Goal: Information Seeking & Learning: Learn about a topic

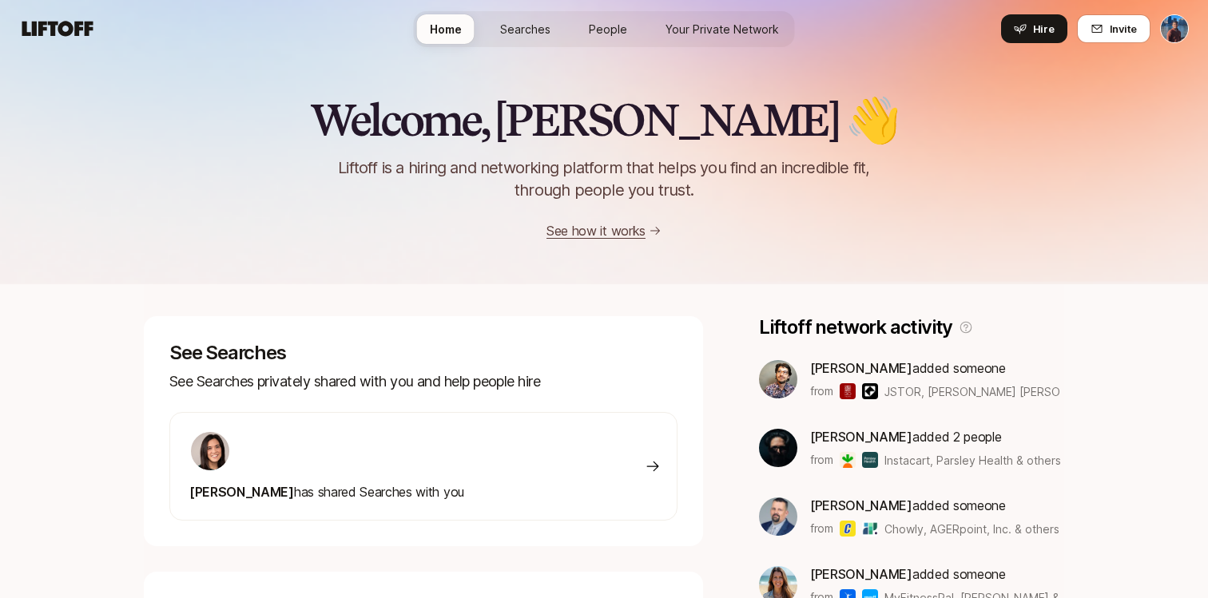
click at [605, 32] on span "People" at bounding box center [608, 29] width 38 height 17
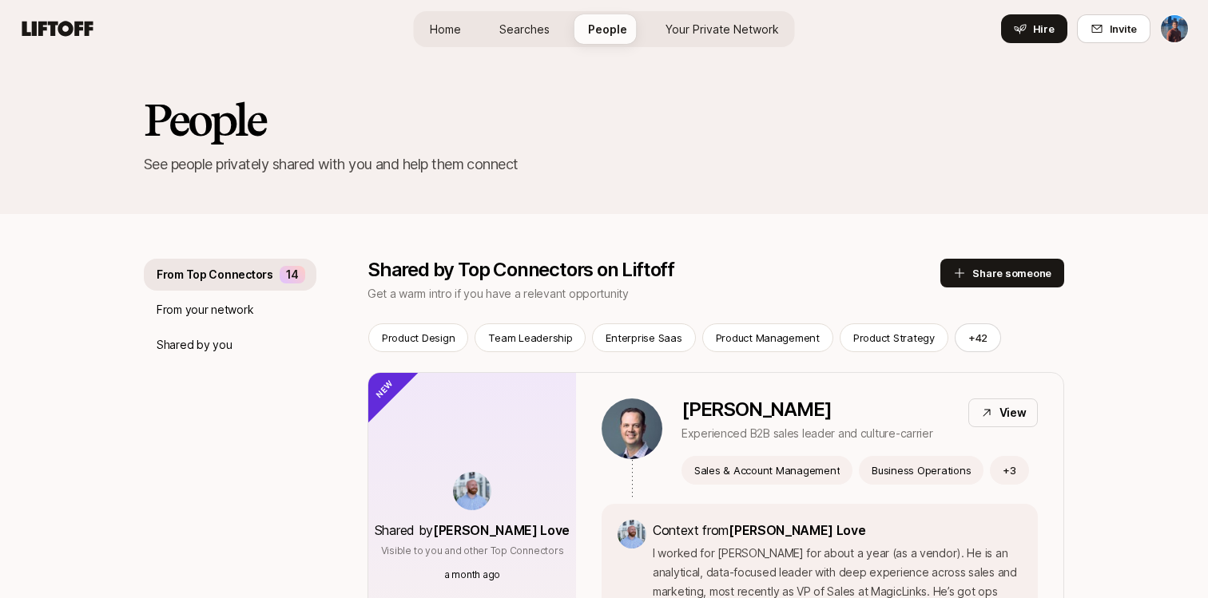
click at [539, 22] on span "Searches" at bounding box center [524, 29] width 50 height 17
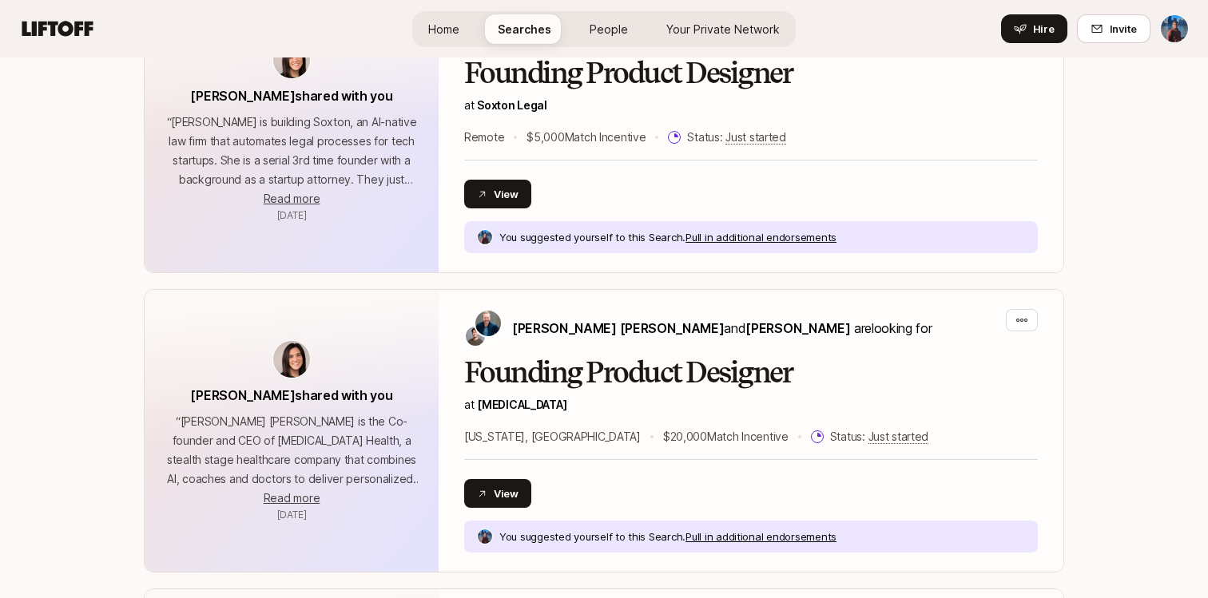
scroll to position [1079, 0]
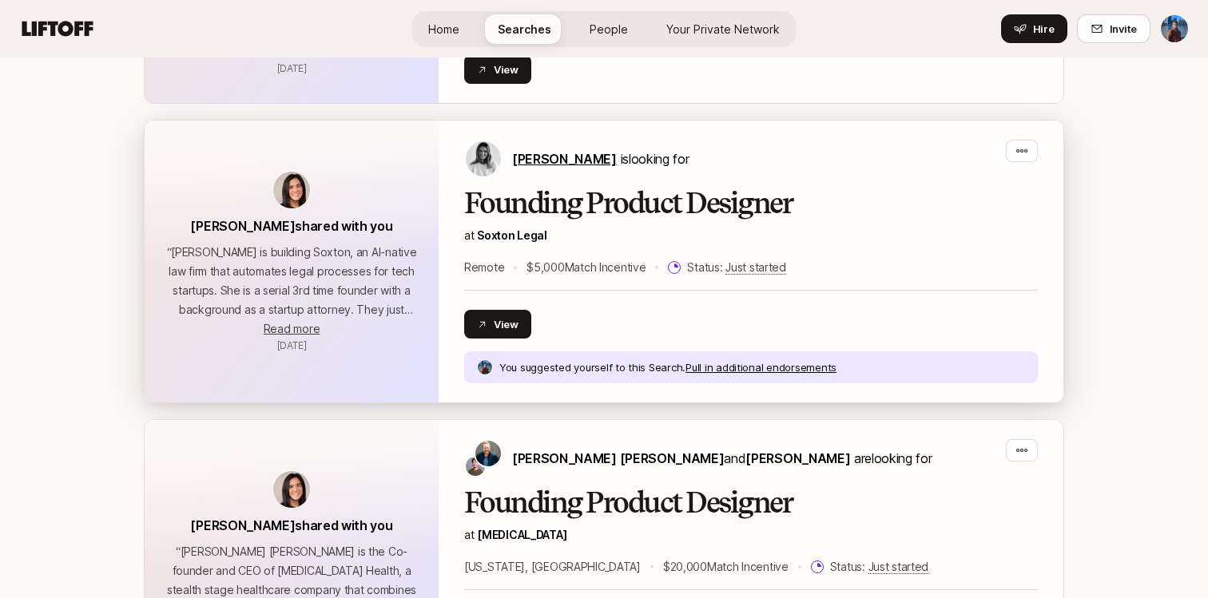
click at [537, 158] on span "[PERSON_NAME]" at bounding box center [564, 159] width 105 height 16
click at [305, 328] on span "Read more" at bounding box center [292, 329] width 56 height 14
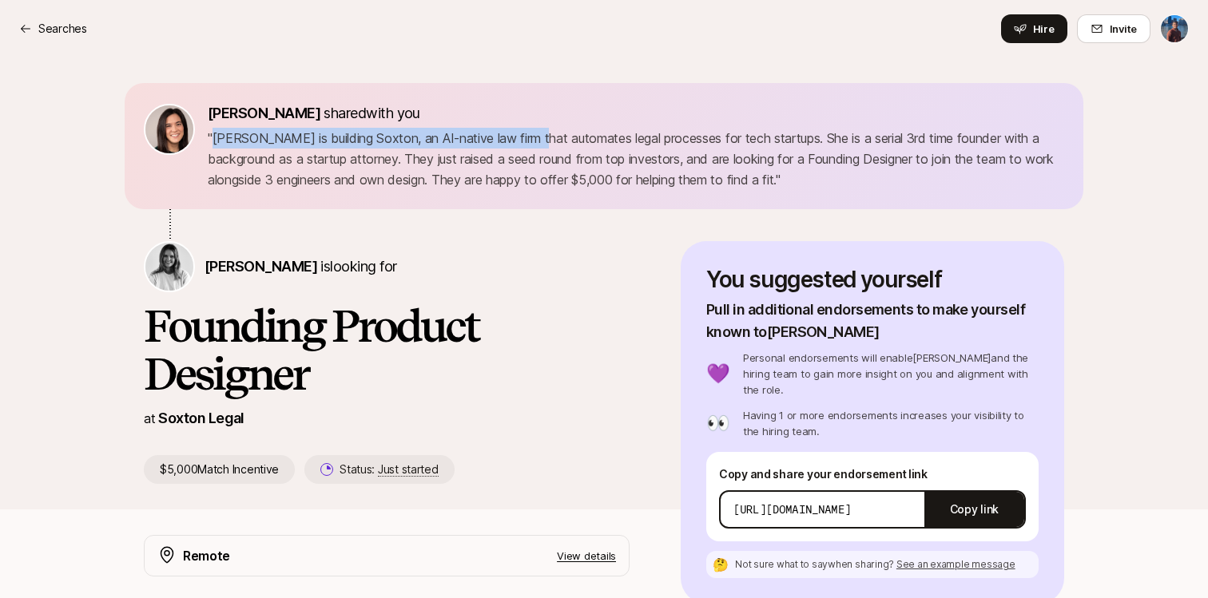
drag, startPoint x: 212, startPoint y: 139, endPoint x: 542, endPoint y: 138, distance: 329.8
click at [542, 138] on p "" [PERSON_NAME] is building Soxton, an AI-native law firm that automates legal …" at bounding box center [636, 159] width 856 height 62
drag, startPoint x: 292, startPoint y: 138, endPoint x: 806, endPoint y: 130, distance: 513.6
click at [806, 130] on p "" [PERSON_NAME] is building Soxton, an AI-native law firm that automates legal …" at bounding box center [636, 159] width 856 height 62
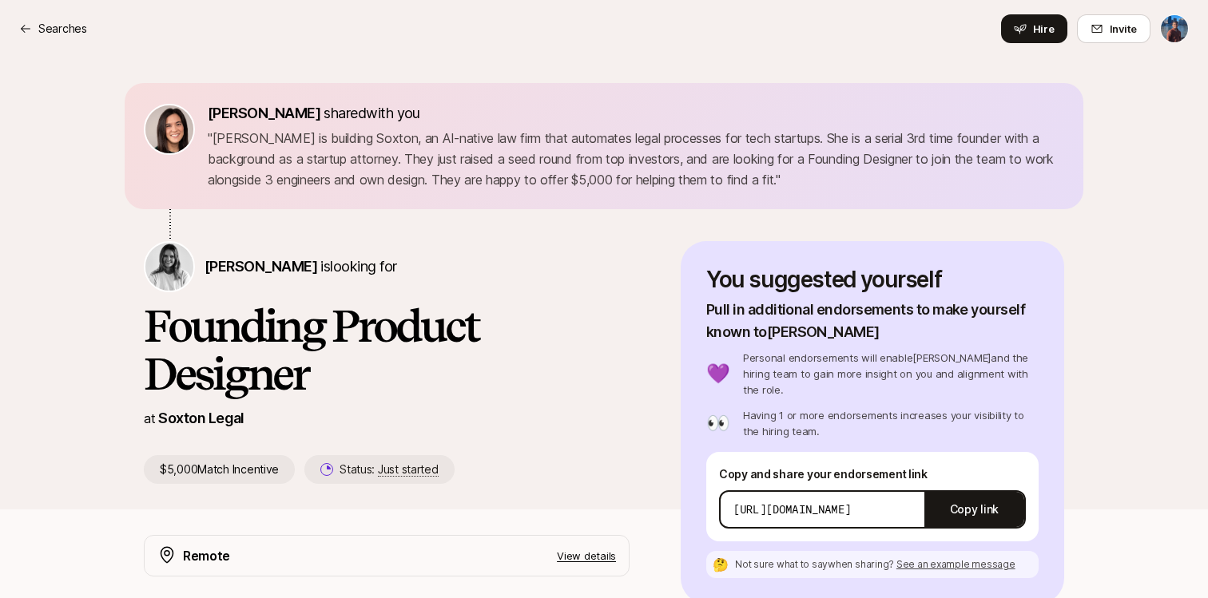
click at [834, 136] on p "" [PERSON_NAME] is building Soxton, an AI-native law firm that automates legal …" at bounding box center [636, 159] width 856 height 62
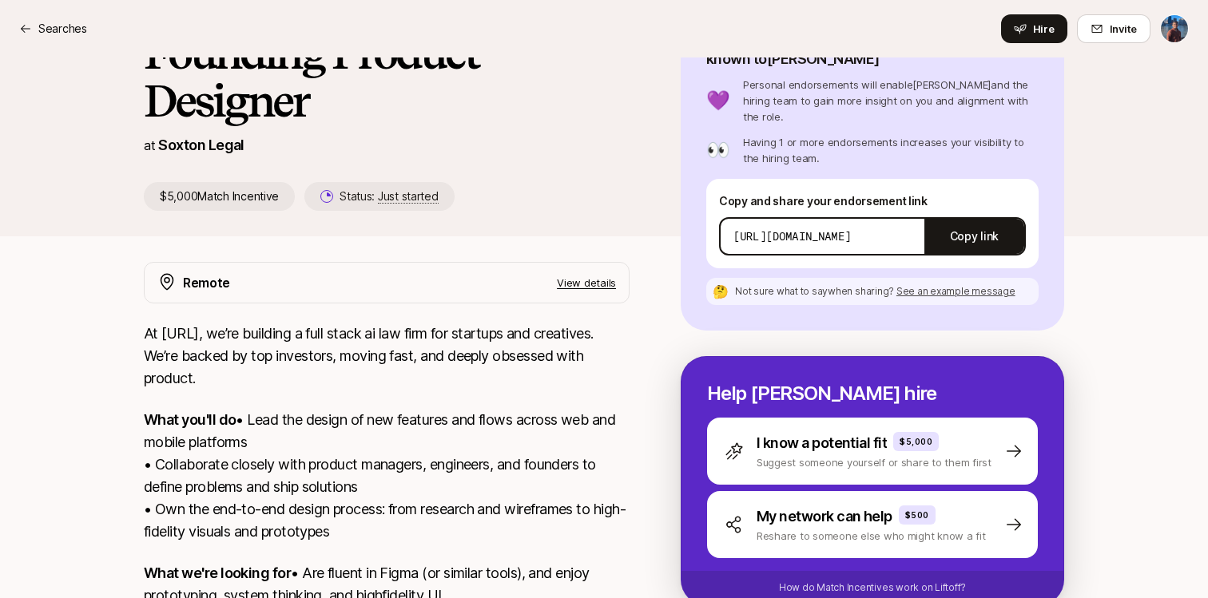
scroll to position [288, 0]
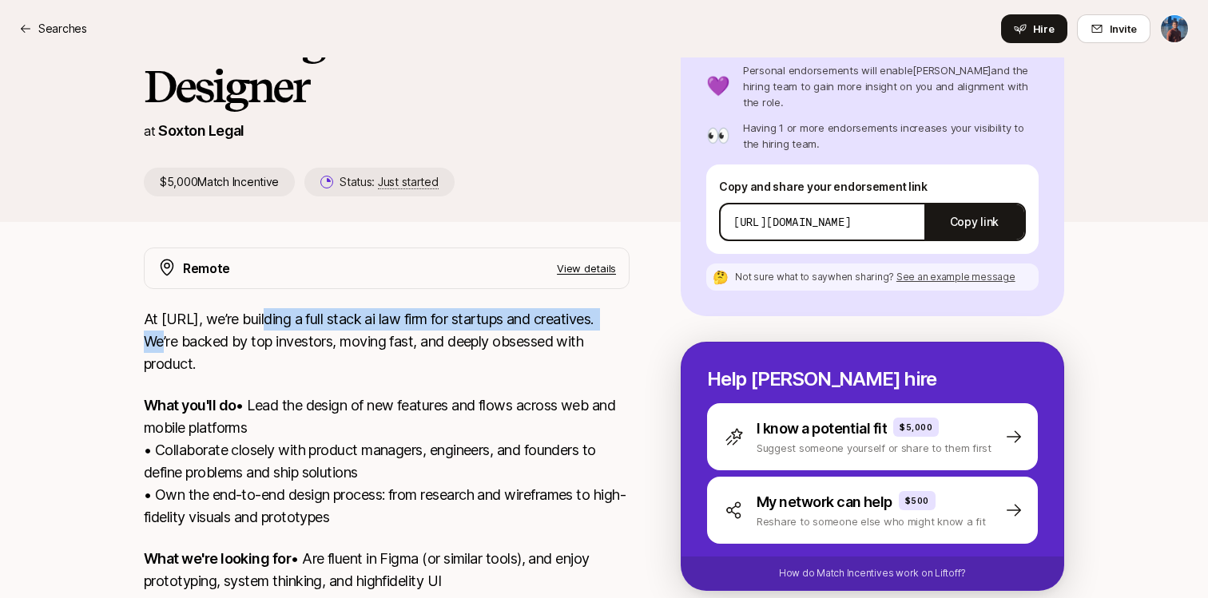
drag, startPoint x: 266, startPoint y: 315, endPoint x: 625, endPoint y: 323, distance: 358.7
click at [625, 323] on p "At [URL], we’re building a full stack ai law firm for startups and creatives. W…" at bounding box center [387, 341] width 486 height 67
copy p "building a full stack ai law firm for startups and creatives"
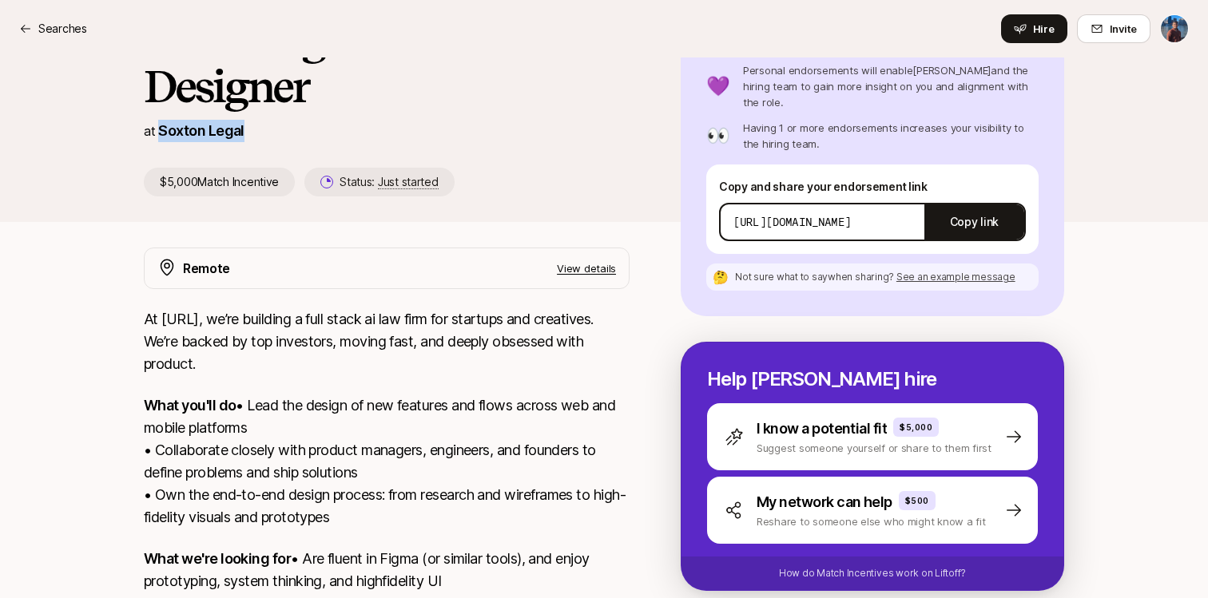
drag, startPoint x: 157, startPoint y: 130, endPoint x: 268, endPoint y: 129, distance: 111.0
click at [268, 130] on div "at Soxton Legal" at bounding box center [387, 131] width 486 height 22
copy p "Soxton Legal"
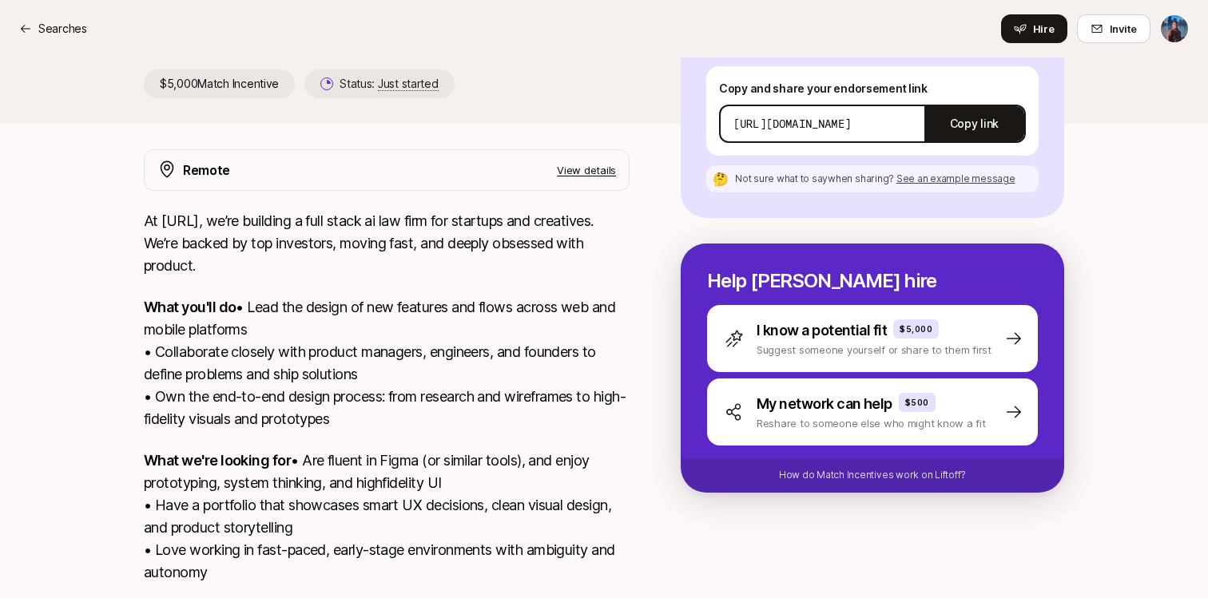
scroll to position [406, 0]
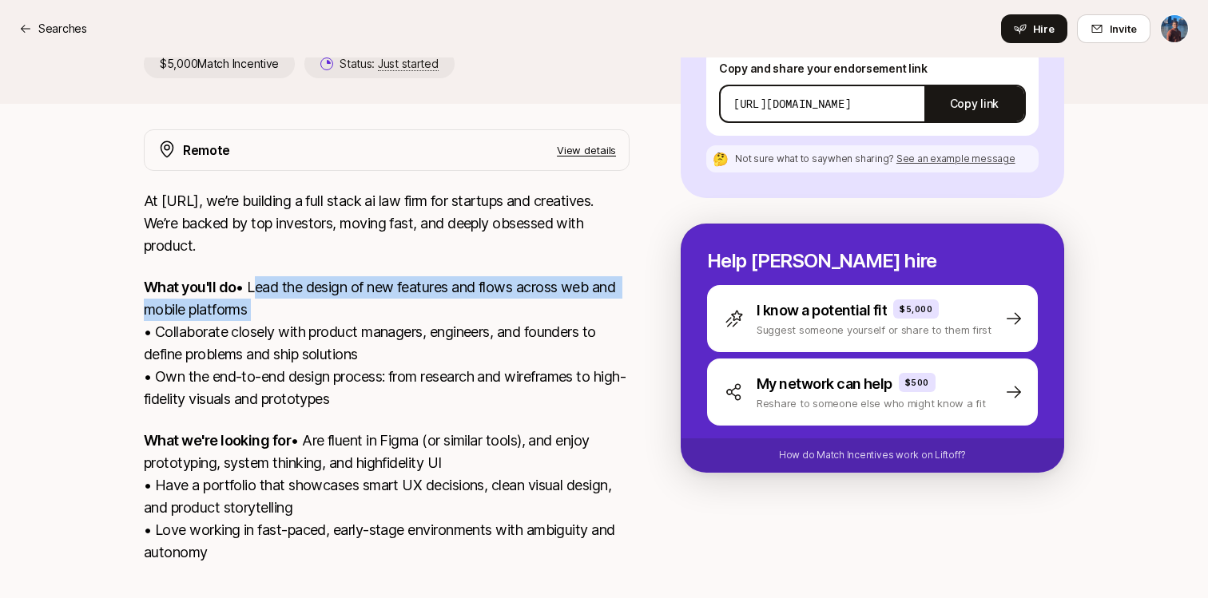
drag, startPoint x: 153, startPoint y: 311, endPoint x: 227, endPoint y: 328, distance: 75.5
click at [227, 328] on p "What you'll do • Lead the design of new features and flows across web and mobil…" at bounding box center [387, 343] width 486 height 134
copy p "Lead the design of new features and flows across web and mobile platforms"
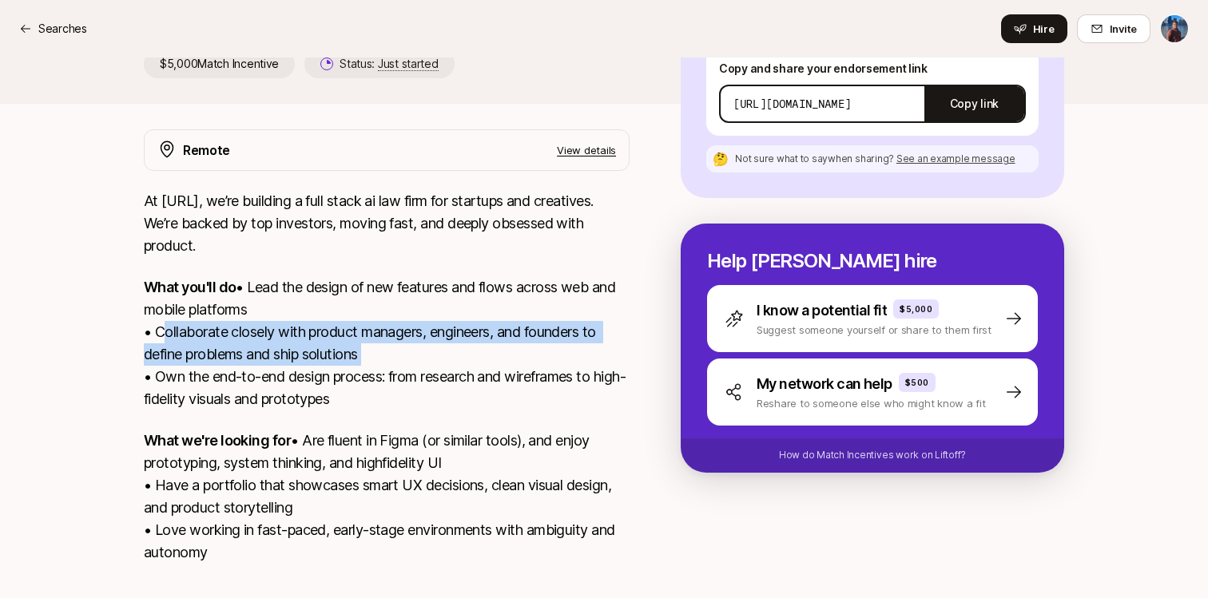
drag, startPoint x: 157, startPoint y: 356, endPoint x: 399, endPoint y: 367, distance: 243.0
click at [399, 367] on p "What you'll do • Lead the design of new features and flows across web and mobil…" at bounding box center [387, 343] width 486 height 134
copy p "Collaborate closely with product managers, engineers, and founders to define pr…"
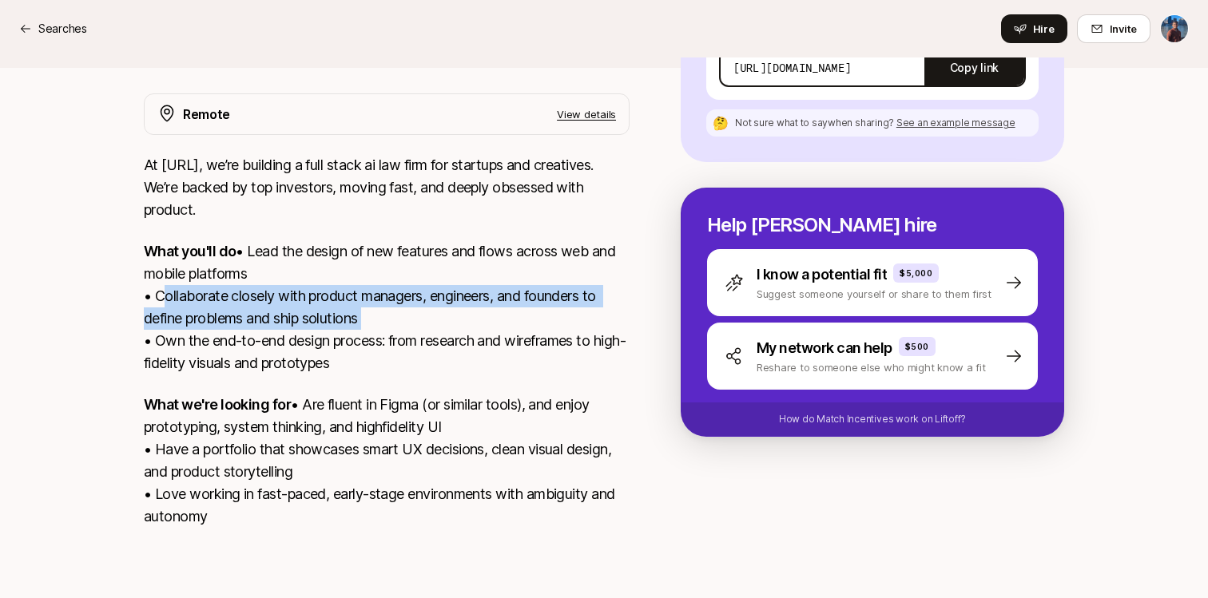
scroll to position [486, 0]
drag, startPoint x: 157, startPoint y: 321, endPoint x: 392, endPoint y: 335, distance: 235.2
click at [392, 335] on p "What you'll do • Lead the design of new features and flows across web and mobil…" at bounding box center [387, 307] width 486 height 134
copy p "Own the end-to-end design process: from research and wireframes to high-fidelit…"
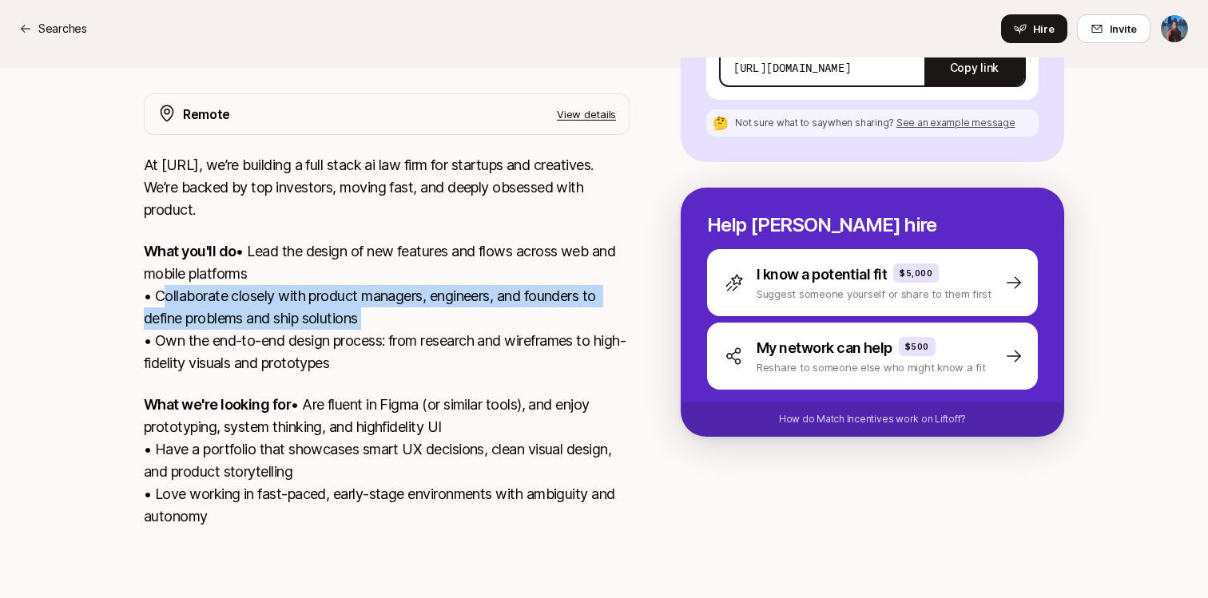
drag, startPoint x: 258, startPoint y: 494, endPoint x: 268, endPoint y: 512, distance: 21.1
click at [269, 513] on p "What we're looking for • Are fluent in Figma (or similar tools), and enjoy prot…" at bounding box center [387, 461] width 486 height 134
click at [255, 513] on p "What we're looking for • Are fluent in Figma (or similar tools), and enjoy prot…" at bounding box center [387, 461] width 486 height 134
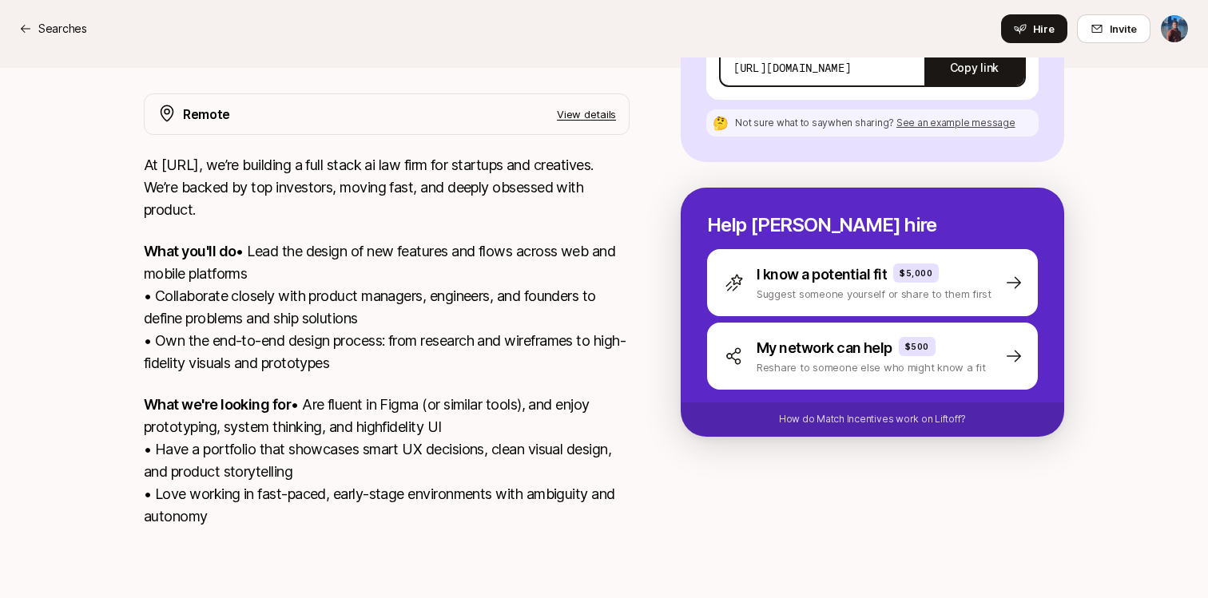
drag, startPoint x: 255, startPoint y: 513, endPoint x: 260, endPoint y: 490, distance: 23.7
click at [260, 490] on p "What we're looking for • Are fluent in Figma (or similar tools), and enjoy prot…" at bounding box center [387, 461] width 486 height 134
copy p "fast-paced, early-stage environments with ambiguity and autonomy"
click at [142, 129] on div "Remote View details At [URL], we’re building a full stack ai law firm for start…" at bounding box center [604, 320] width 958 height 454
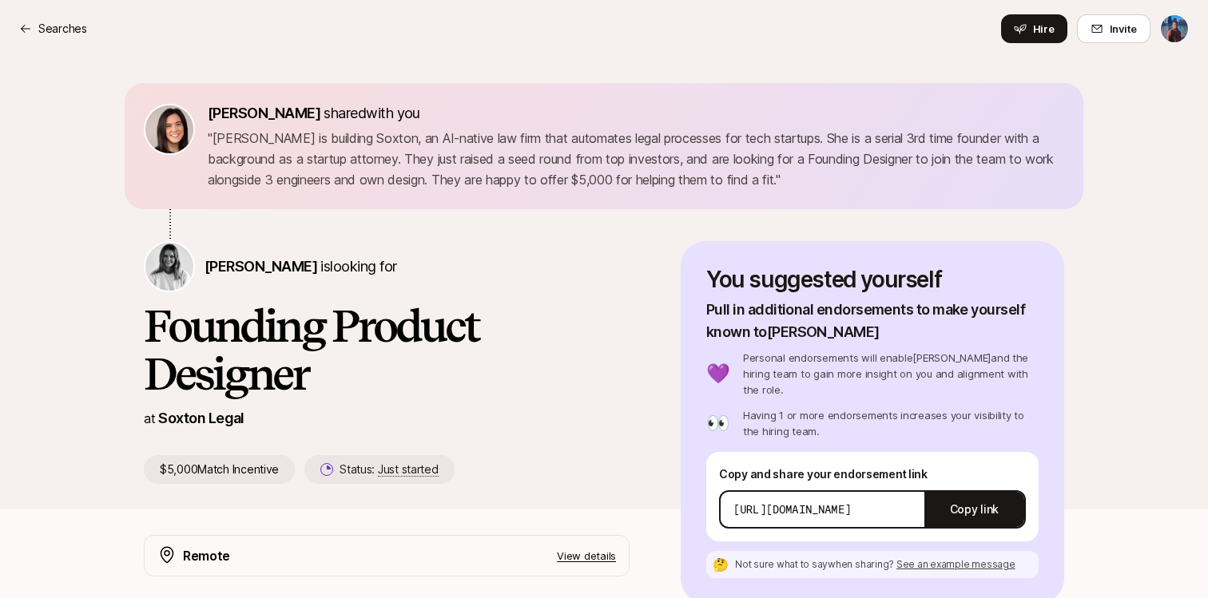
scroll to position [0, 0]
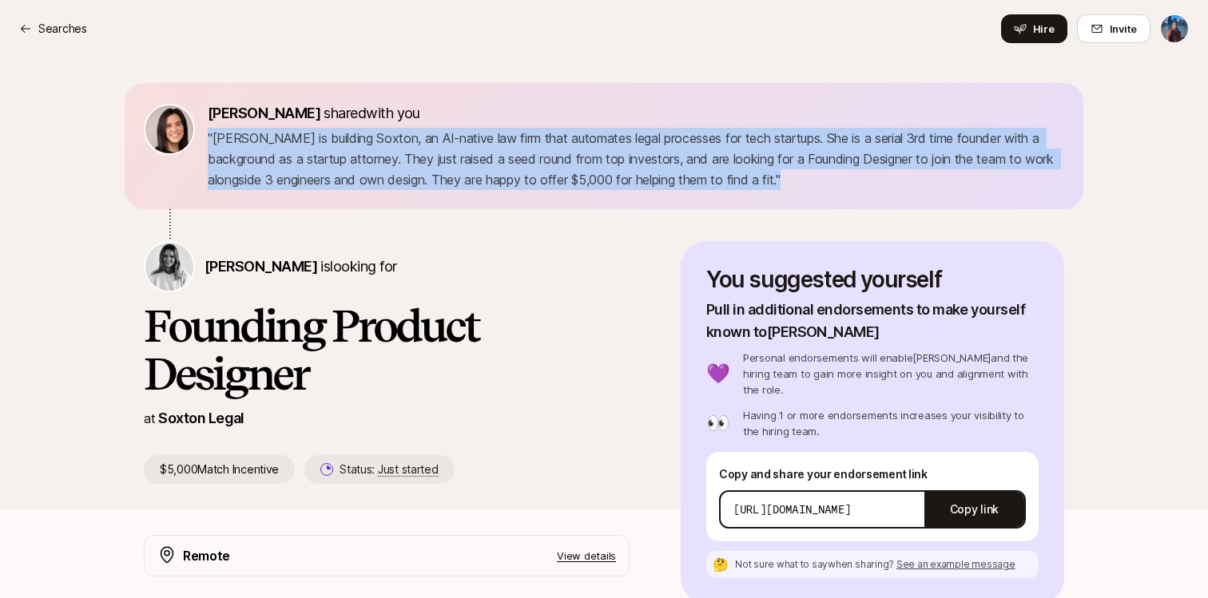
drag, startPoint x: 207, startPoint y: 133, endPoint x: 893, endPoint y: 169, distance: 687.0
click at [893, 169] on div "[PERSON_NAME] shared with you " [PERSON_NAME] is building Soxton, an AI-native …" at bounding box center [604, 146] width 920 height 88
copy p "" [PERSON_NAME] is building Soxton, an AI-native law firm that automates legal …"
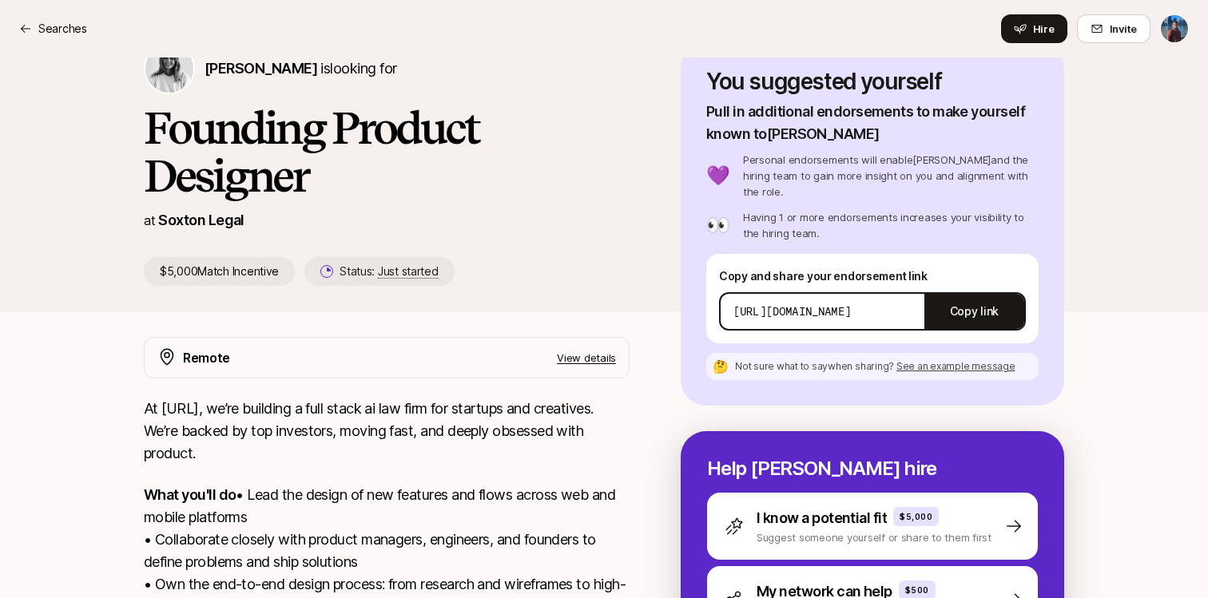
scroll to position [192, 0]
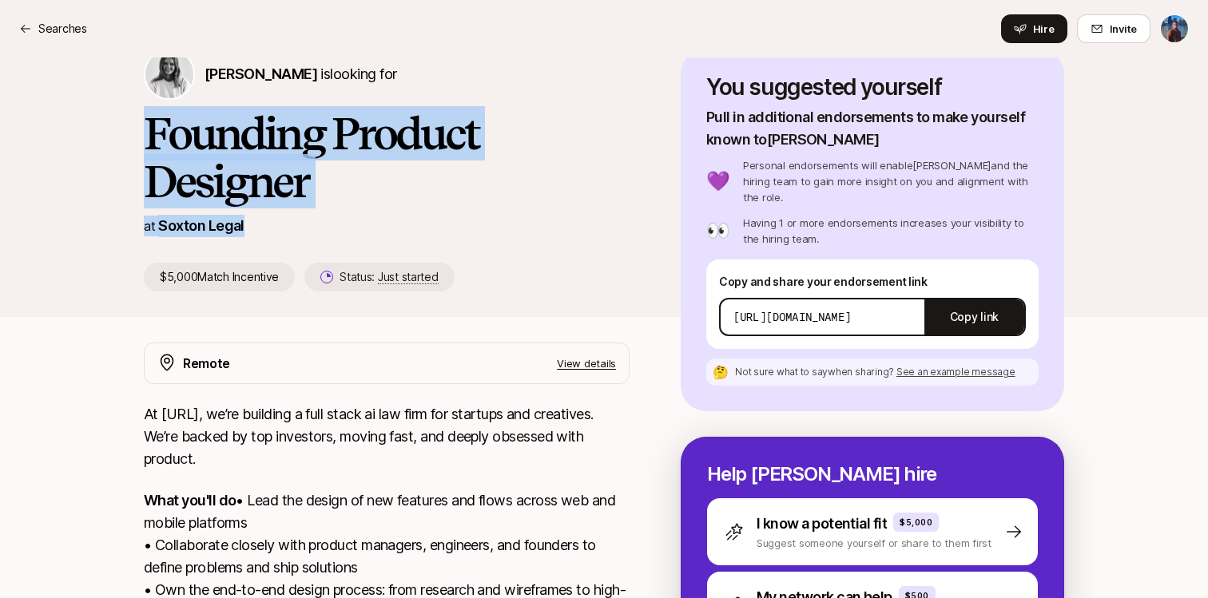
drag, startPoint x: 151, startPoint y: 144, endPoint x: 272, endPoint y: 224, distance: 145.3
click at [272, 224] on div "[PERSON_NAME] is looking for Founding Product Designer at Soxton Legal $5,000 M…" at bounding box center [412, 170] width 537 height 243
copy div "Founding Product Designer at Soxton Legal"
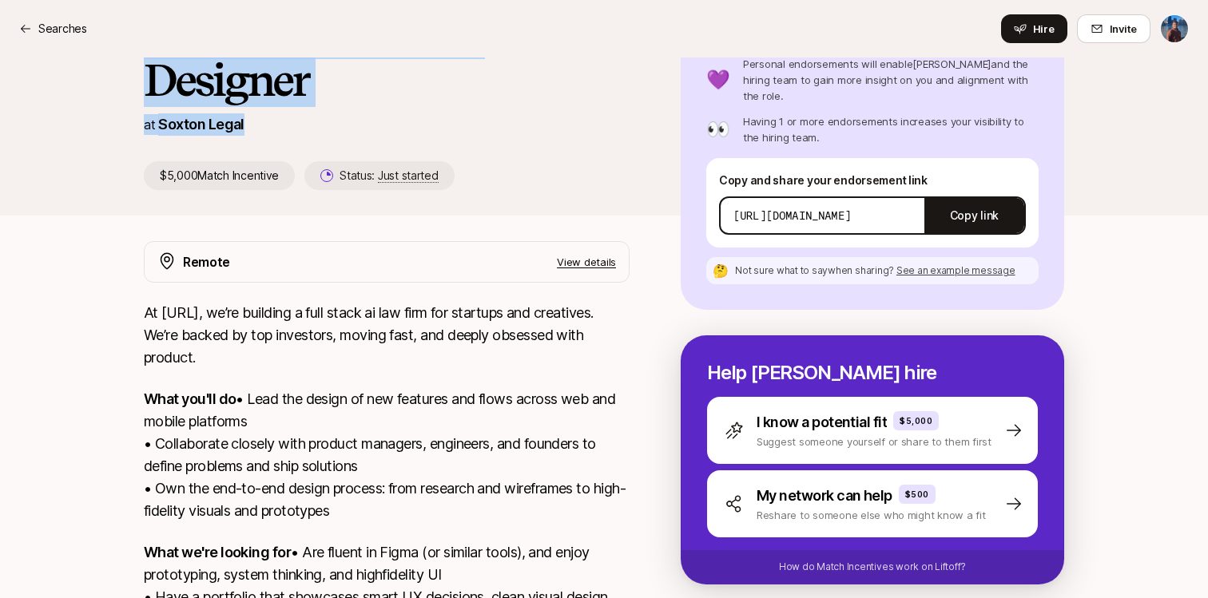
scroll to position [383, 0]
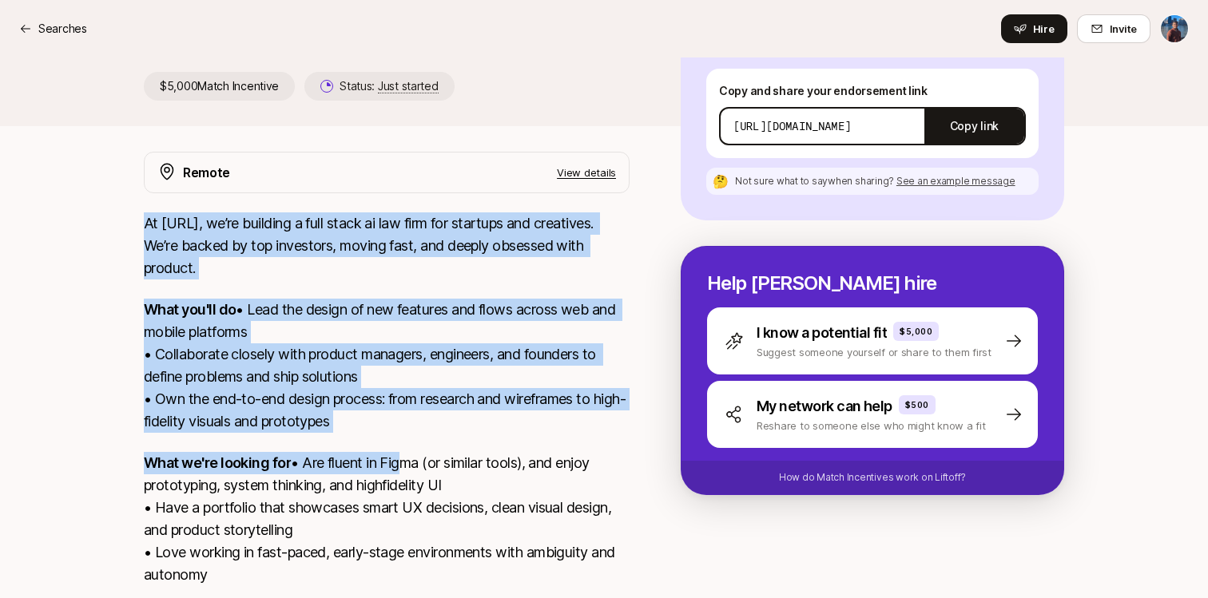
drag, startPoint x: 145, startPoint y: 226, endPoint x: 248, endPoint y: 504, distance: 296.4
click at [249, 506] on div "At [URL], we’re building a full stack ai law firm for startups and creatives. W…" at bounding box center [387, 408] width 486 height 393
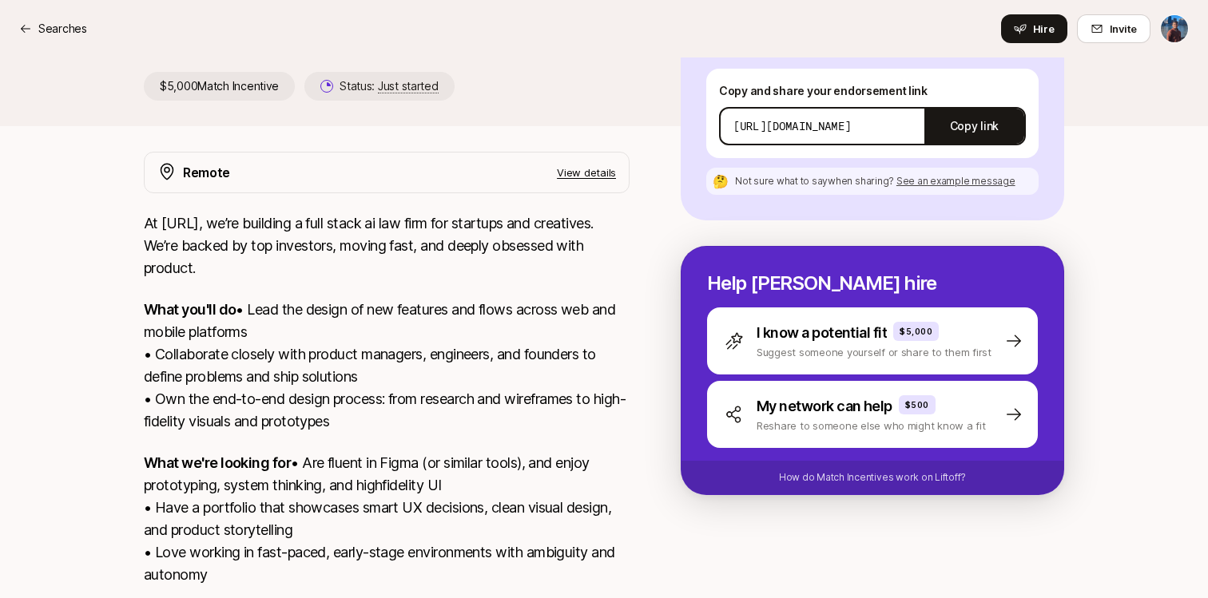
click at [581, 175] on p "View details" at bounding box center [586, 173] width 59 height 16
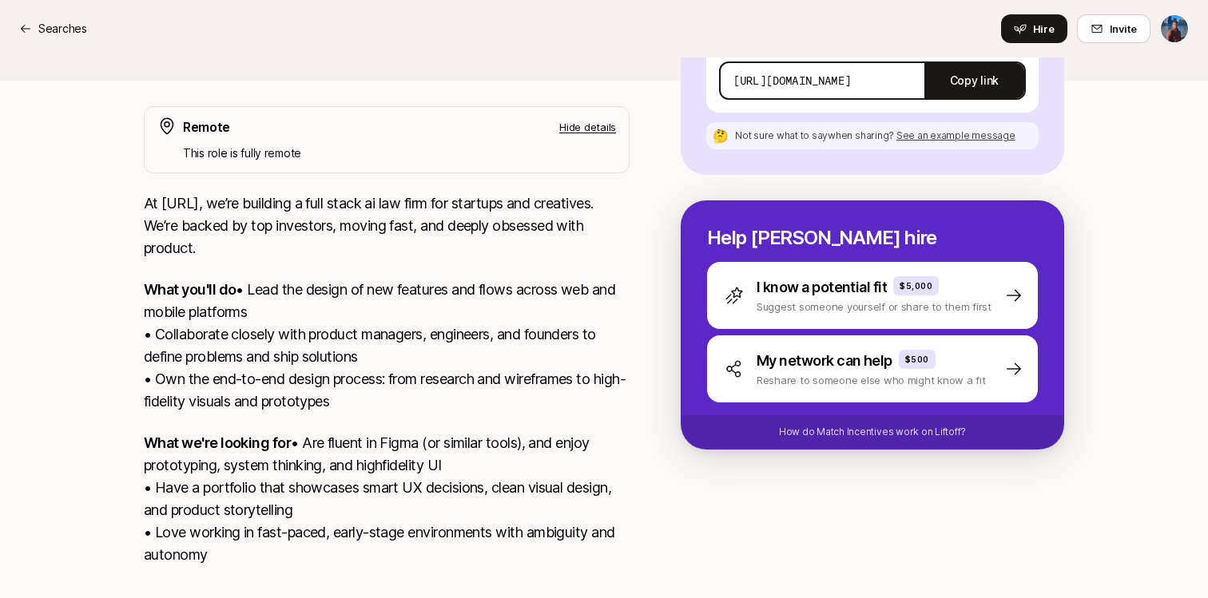
scroll to position [512, 0]
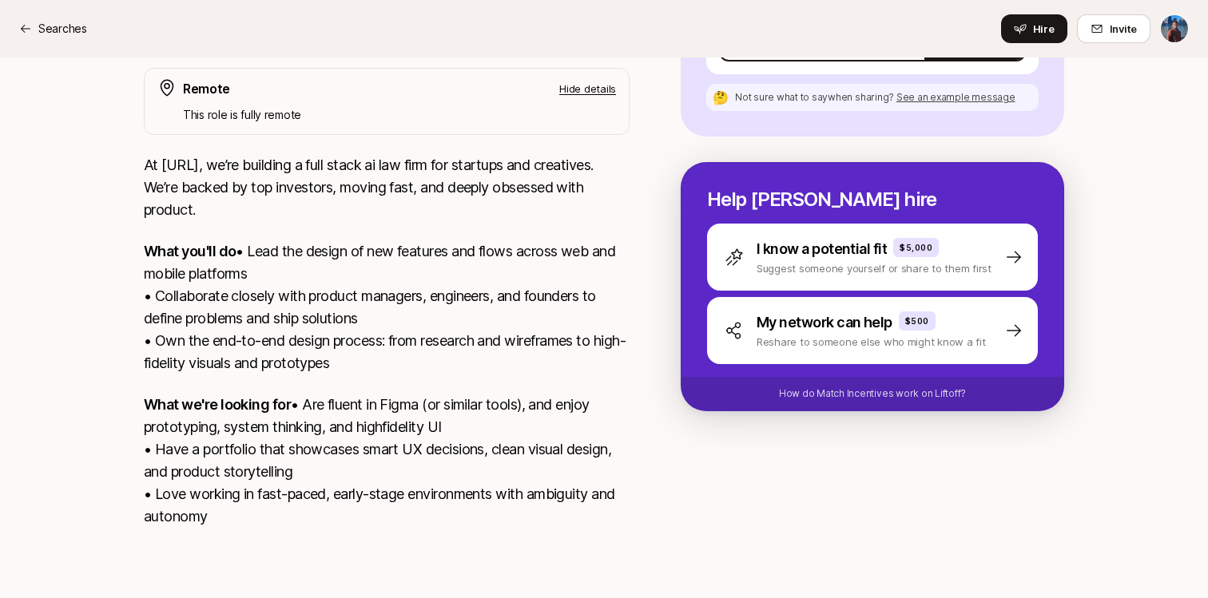
drag, startPoint x: 145, startPoint y: 249, endPoint x: 370, endPoint y: 537, distance: 365.9
click at [370, 537] on div "At [URL], we’re building a full stack ai law firm for startups and creatives. W…" at bounding box center [387, 350] width 486 height 393
copy div "At [URL], we’re building a full stack ai law firm for startups and creatives. W…"
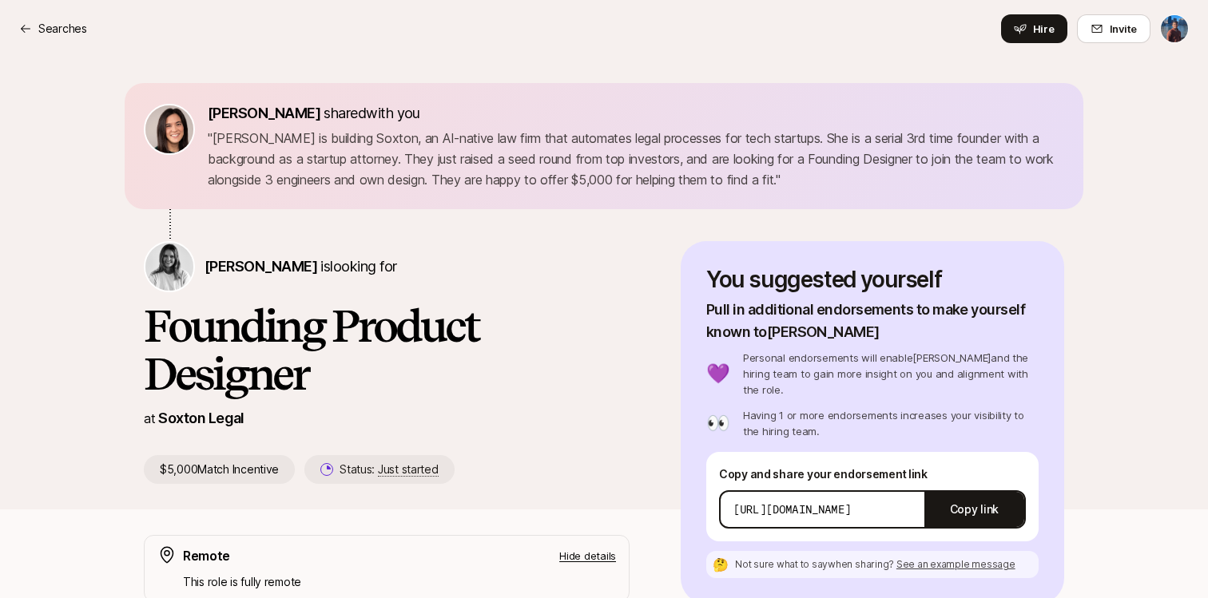
scroll to position [0, 0]
click at [351, 140] on p "" [PERSON_NAME] is building Soxton, an AI-native law firm that automates legal …" at bounding box center [636, 159] width 856 height 62
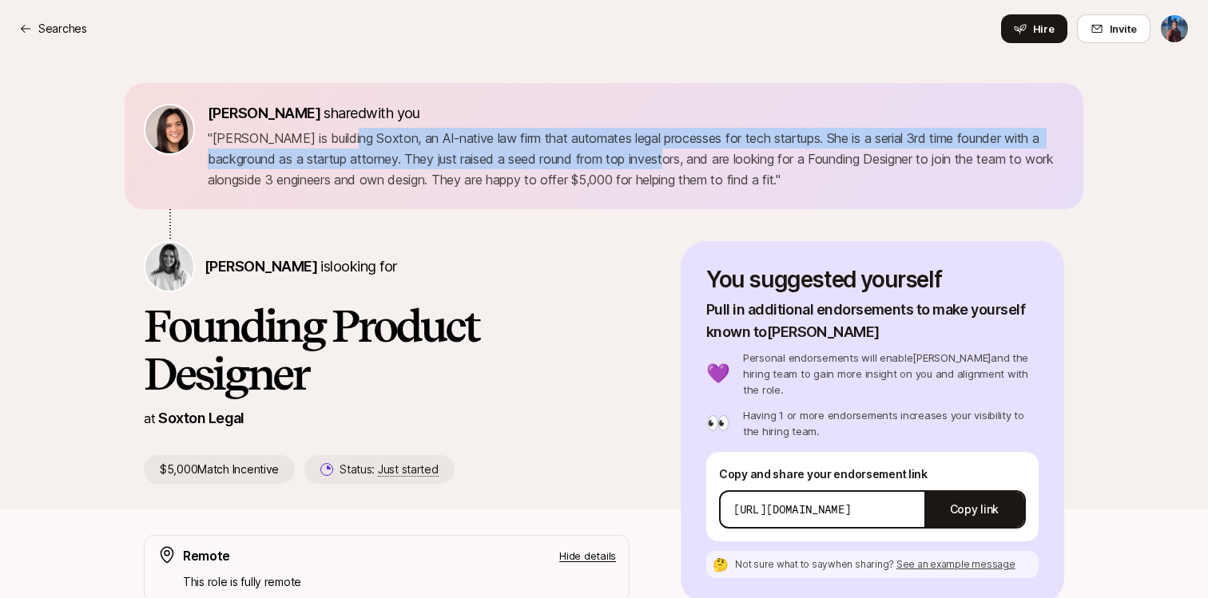
drag, startPoint x: 351, startPoint y: 140, endPoint x: 679, endPoint y: 146, distance: 327.5
click at [680, 147] on p "" [PERSON_NAME] is building Soxton, an AI-native law firm that automates legal …" at bounding box center [636, 159] width 856 height 62
click at [679, 146] on p "" [PERSON_NAME] is building Soxton, an AI-native law firm that automates legal …" at bounding box center [636, 159] width 856 height 62
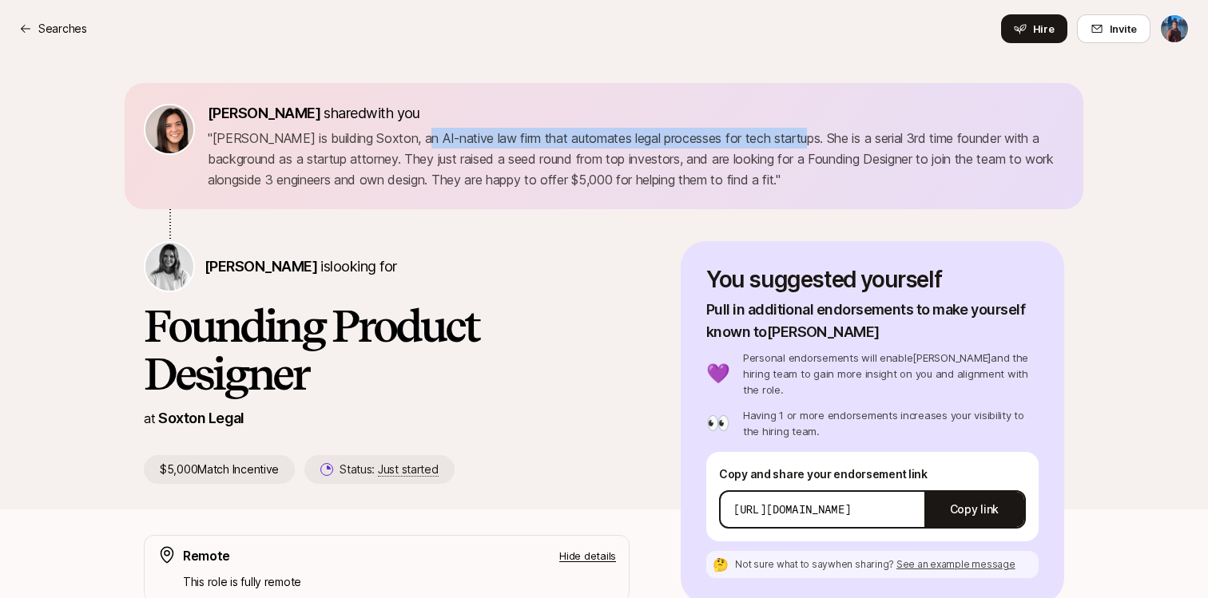
drag, startPoint x: 418, startPoint y: 138, endPoint x: 803, endPoint y: 135, distance: 385.0
click at [803, 135] on p "" [PERSON_NAME] is building Soxton, an AI-native law firm that automates legal …" at bounding box center [636, 159] width 856 height 62
copy p "AI-native law firm that automates legal processes for tech startups"
click at [853, 143] on p "" [PERSON_NAME] is building Soxton, an AI-native law firm that automates legal …" at bounding box center [636, 159] width 856 height 62
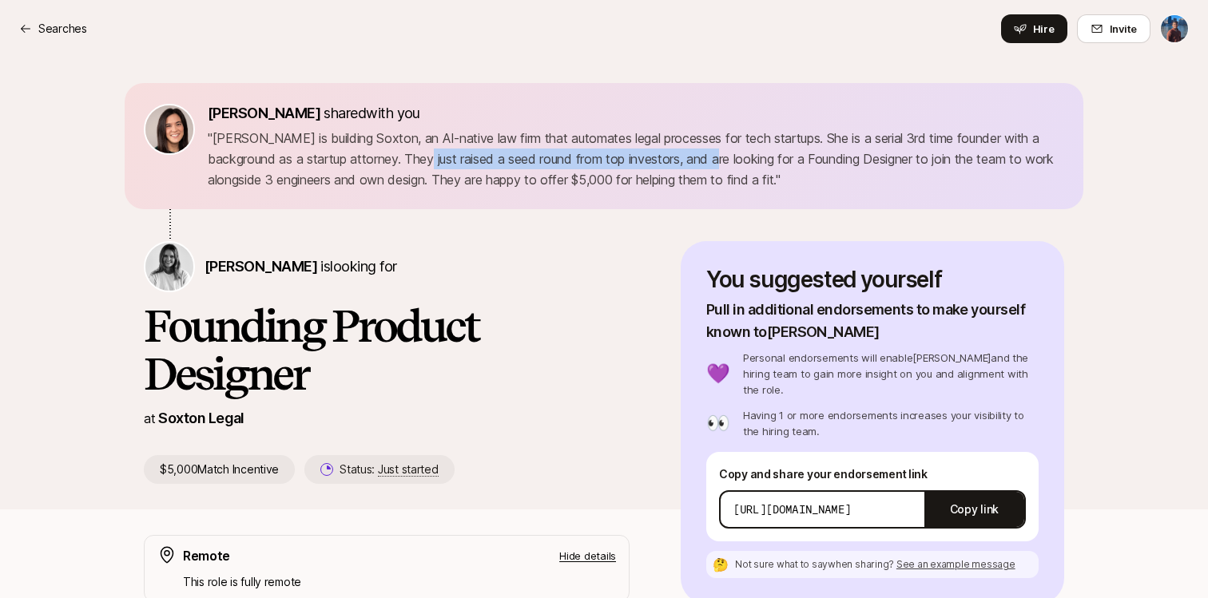
drag, startPoint x: 441, startPoint y: 159, endPoint x: 733, endPoint y: 166, distance: 292.4
click at [733, 166] on p "" [PERSON_NAME] is building Soxton, an AI-native law firm that automates legal …" at bounding box center [636, 159] width 856 height 62
drag, startPoint x: 515, startPoint y: 160, endPoint x: 578, endPoint y: 151, distance: 63.7
click at [578, 151] on p "" [PERSON_NAME] is building Soxton, an AI-native law firm that automates legal …" at bounding box center [636, 159] width 856 height 62
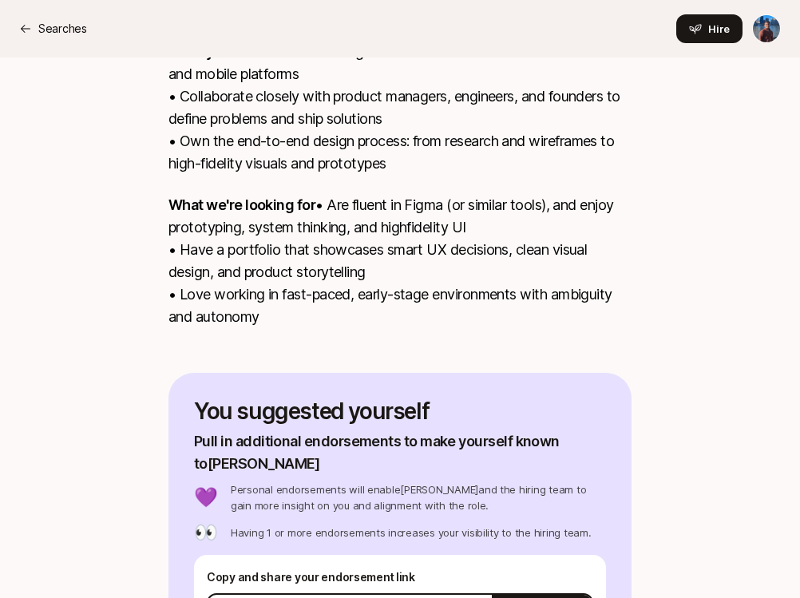
scroll to position [752, 0]
